Goal: Task Accomplishment & Management: Use online tool/utility

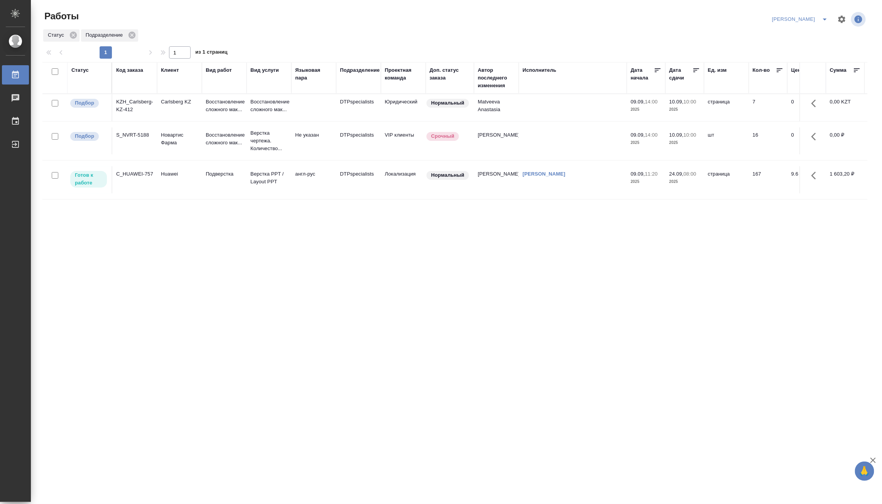
click at [290, 248] on div "Статус Код заказа Клиент Вид работ Вид услуги Языковая пара Подразделение Проек…" at bounding box center [454, 201] width 825 height 278
click at [217, 107] on p "Восстановление сложного мак..." at bounding box center [224, 105] width 37 height 15
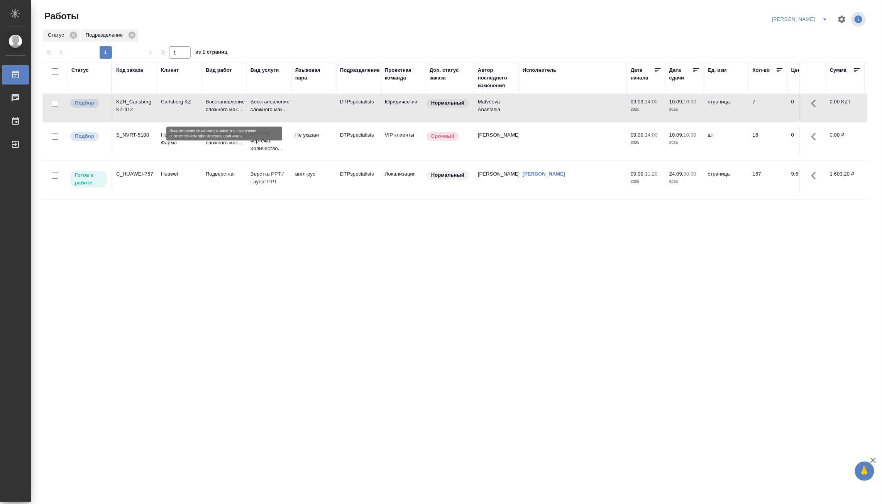
click at [217, 107] on p "Восстановление сложного мак..." at bounding box center [224, 105] width 37 height 15
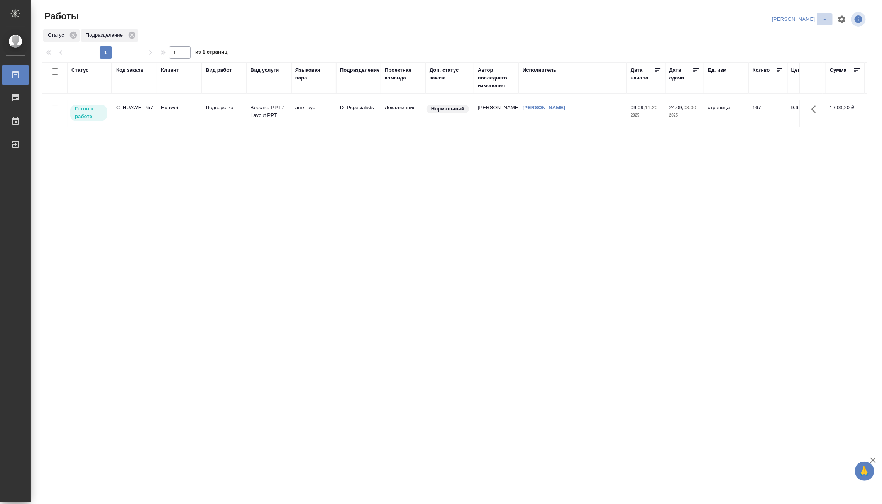
click at [827, 16] on icon "split button" at bounding box center [825, 19] width 9 height 9
click at [806, 71] on li "Верстка и Дизайн" at bounding box center [796, 72] width 74 height 12
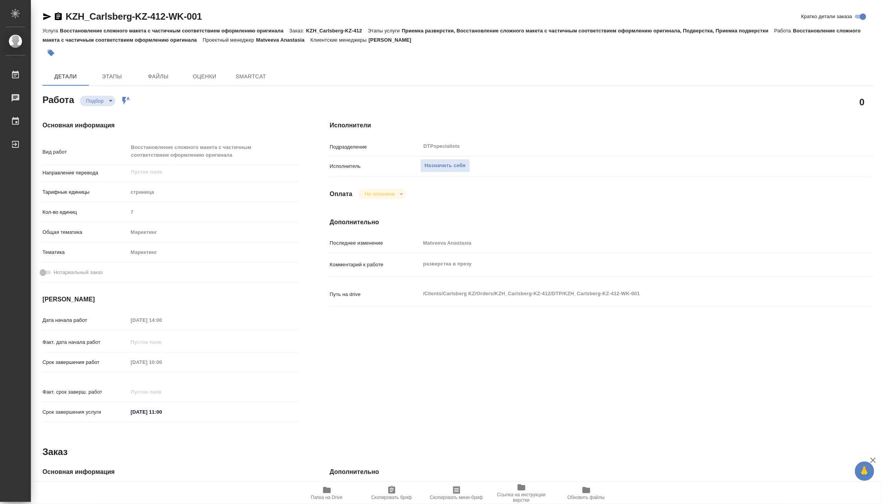
type textarea "x"
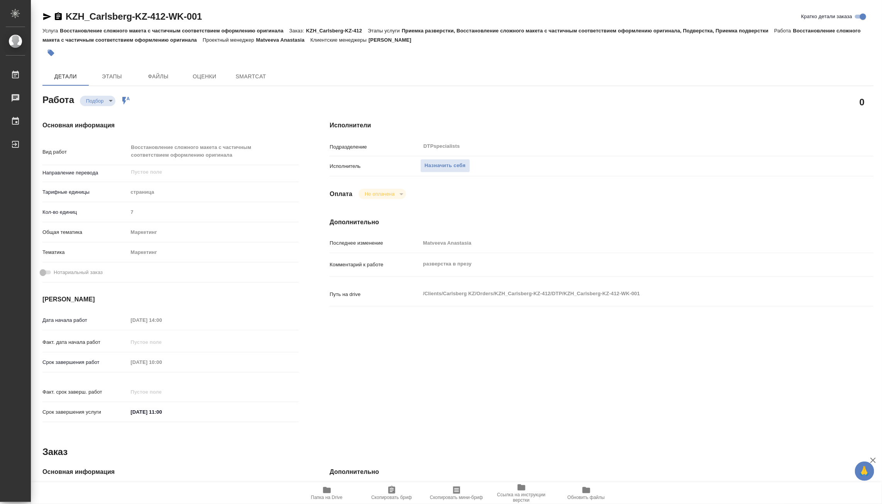
type textarea "x"
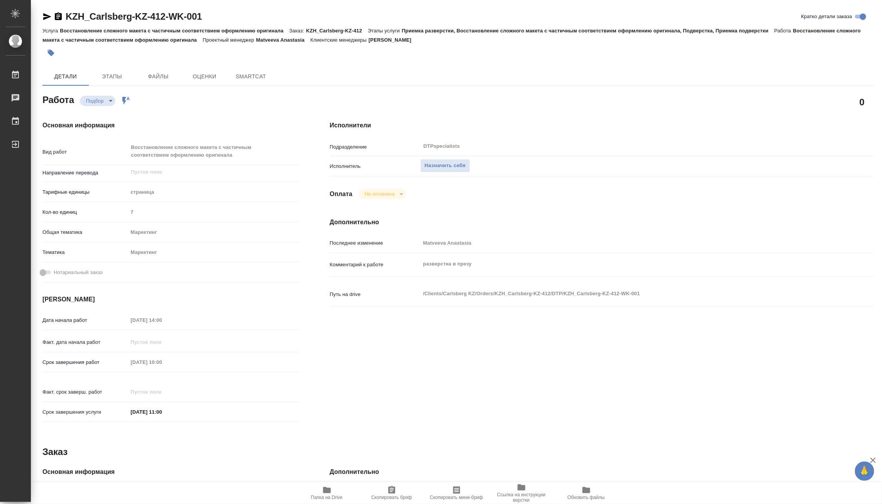
type textarea "x"
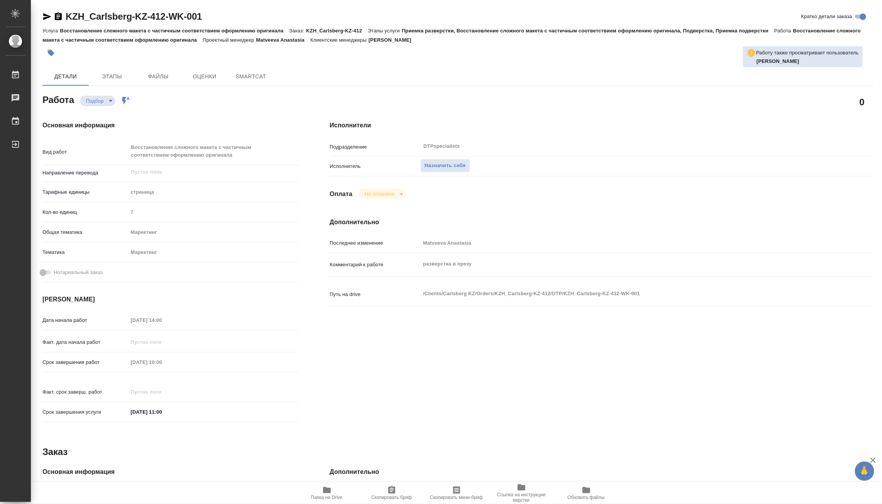
type textarea "x"
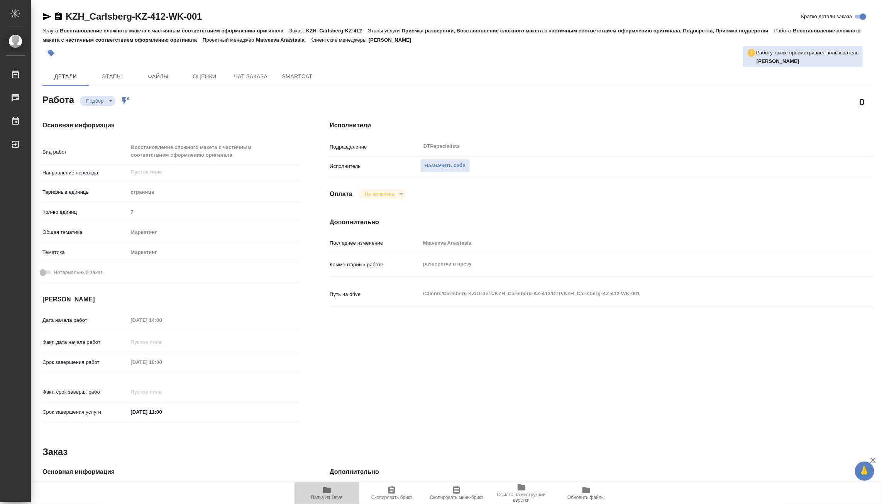
click at [326, 492] on icon "button" at bounding box center [327, 490] width 8 height 6
type textarea "x"
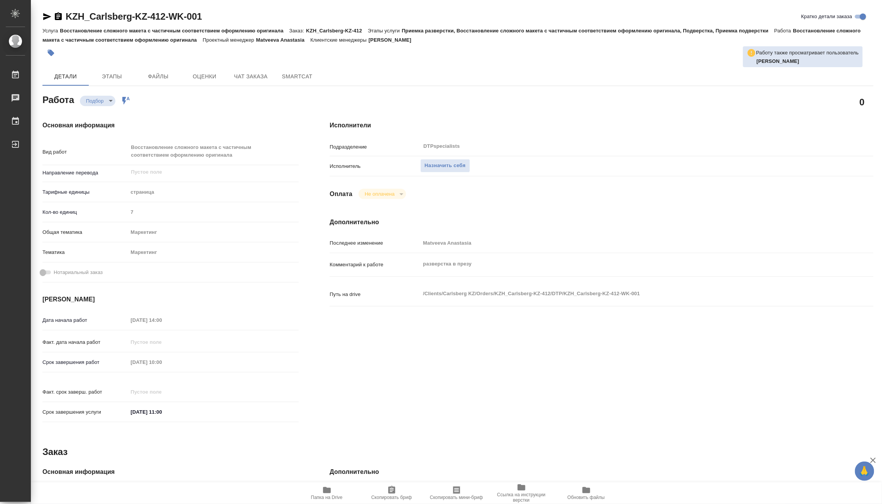
type textarea "x"
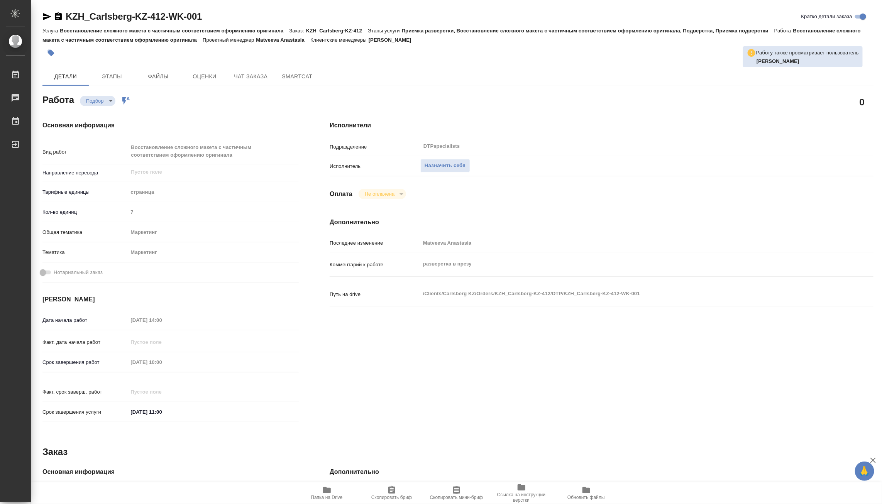
type textarea "x"
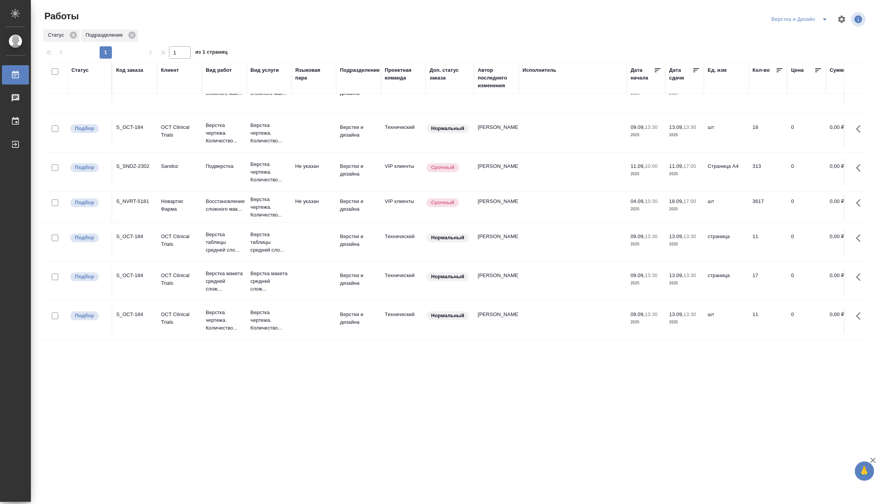
scroll to position [31, 0]
click at [819, 16] on button "split button" at bounding box center [825, 19] width 15 height 12
click at [804, 56] on li "Матвеева_назначено" at bounding box center [805, 59] width 74 height 12
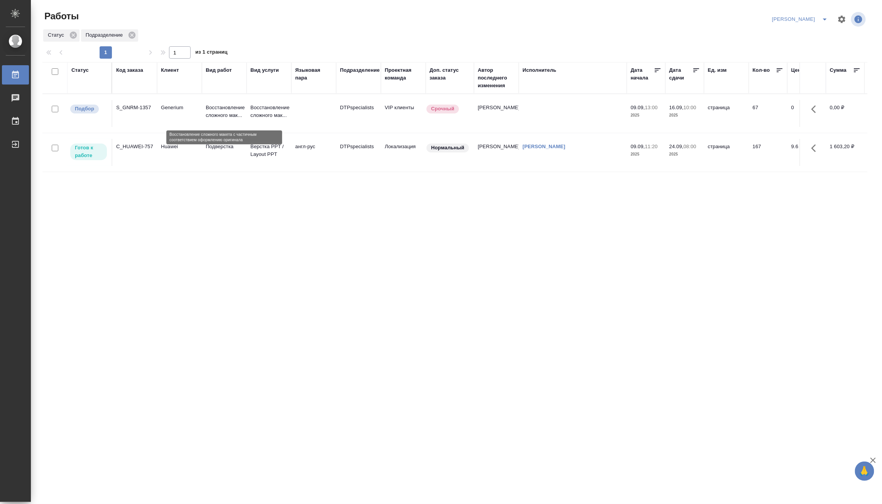
click at [219, 111] on p "Восстановление сложного мак..." at bounding box center [224, 111] width 37 height 15
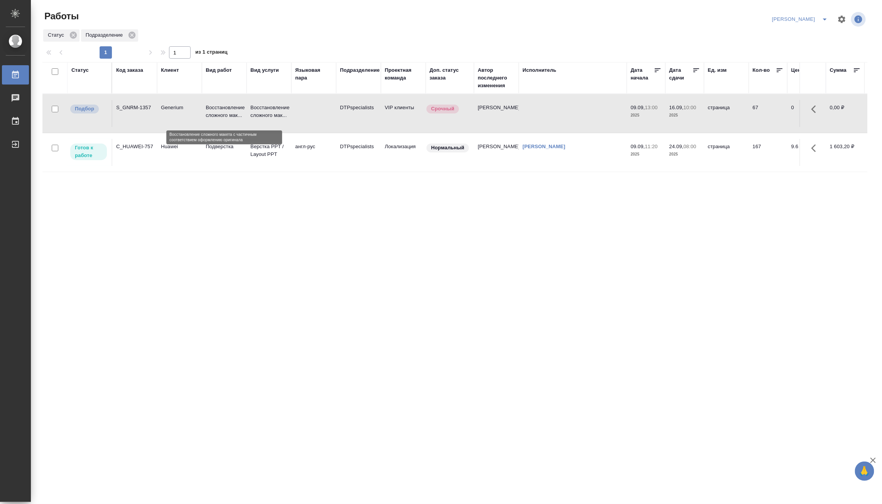
click at [219, 111] on p "Восстановление сложного мак..." at bounding box center [224, 111] width 37 height 15
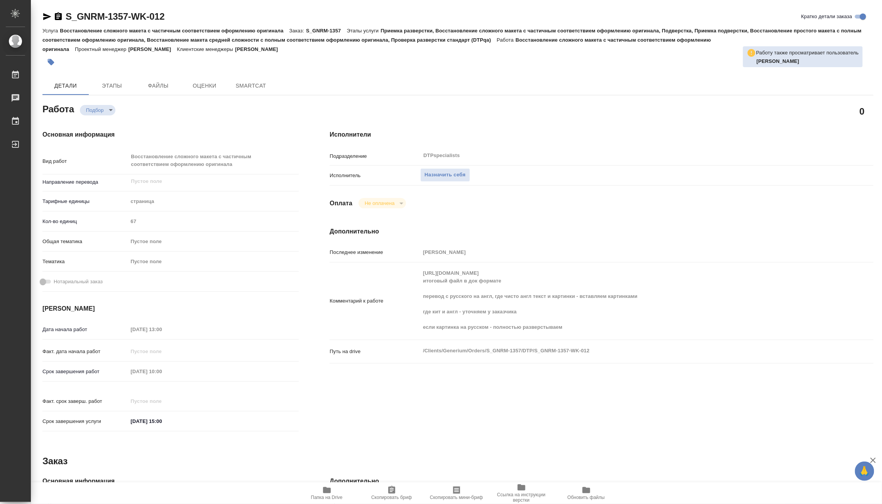
type textarea "x"
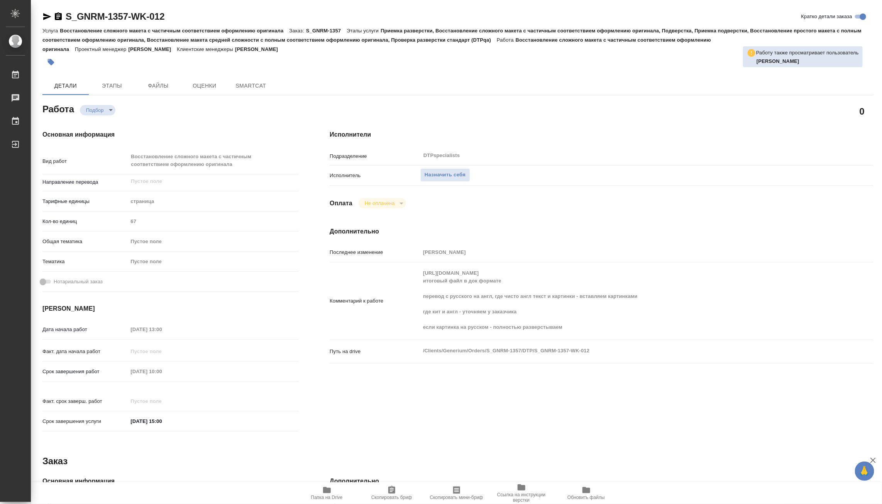
type textarea "x"
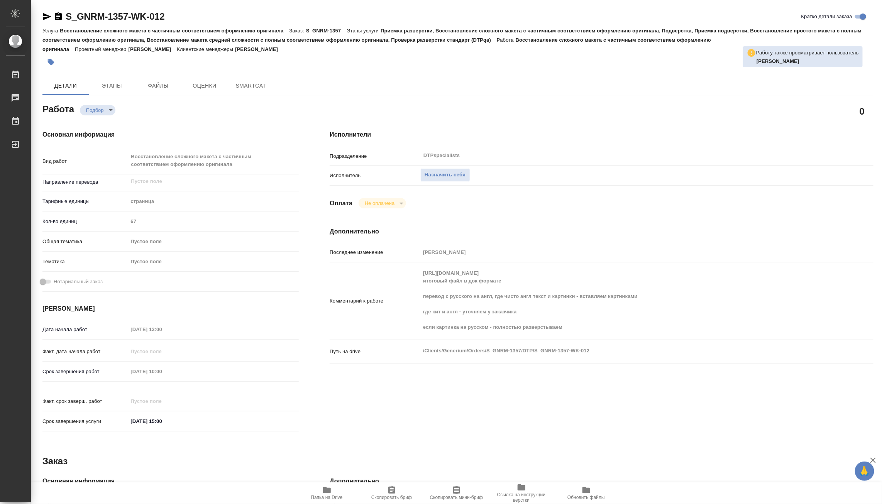
type textarea "x"
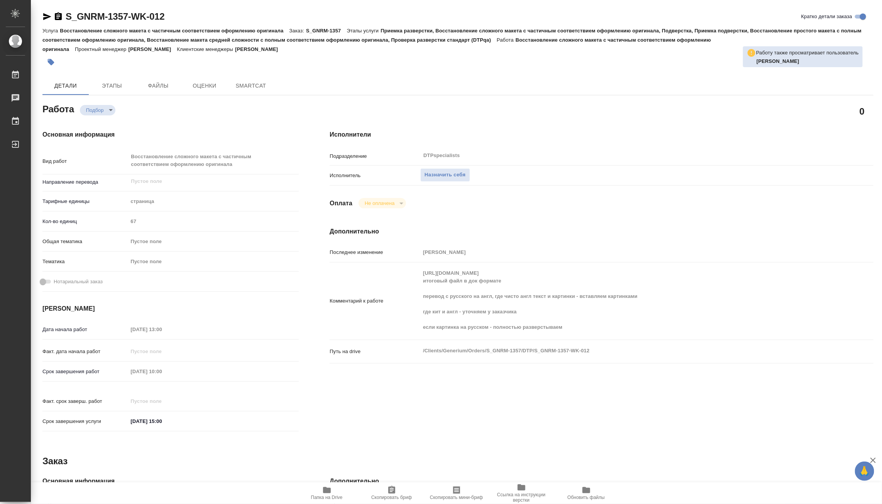
type textarea "x"
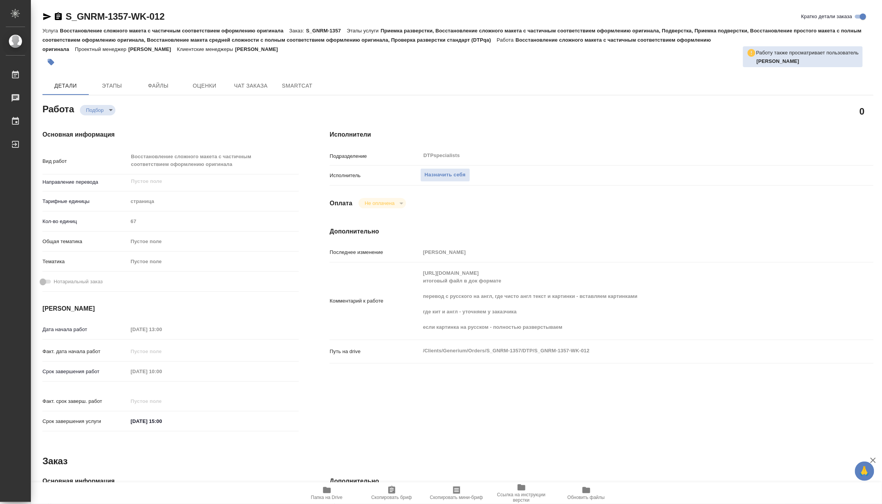
type textarea "x"
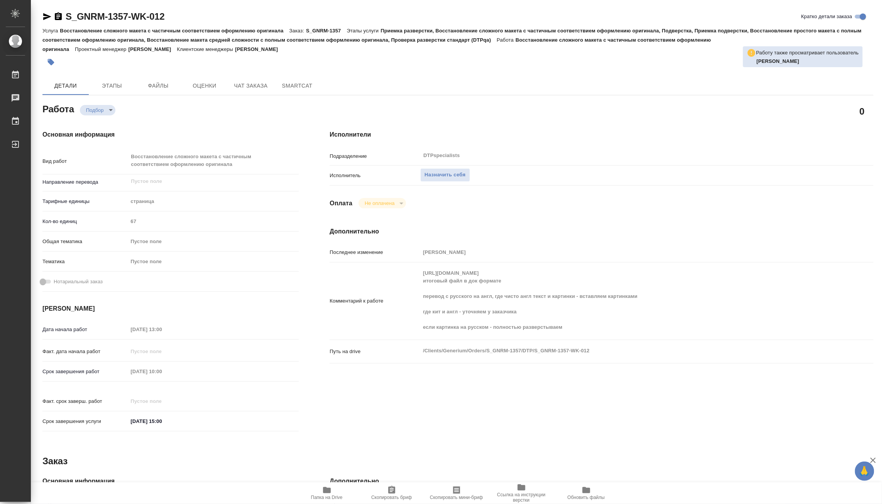
type textarea "x"
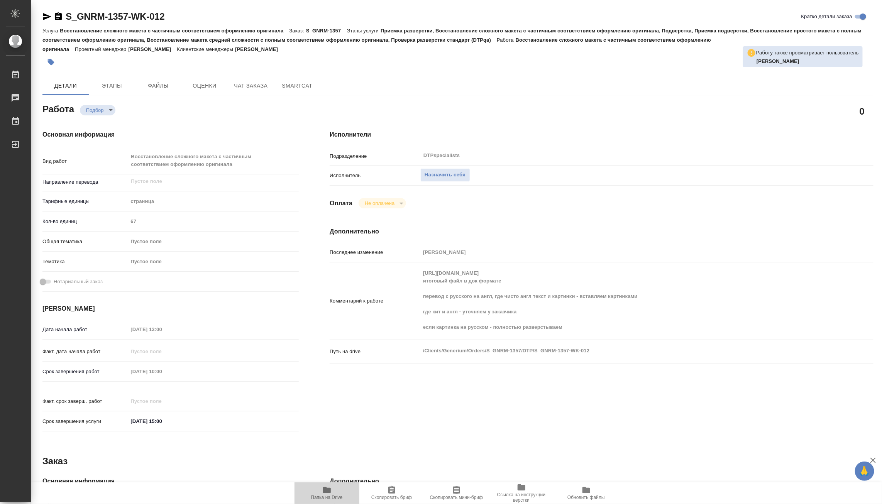
click at [323, 500] on span "Папка на Drive" at bounding box center [327, 497] width 32 height 5
